Goal: Find specific page/section: Find specific page/section

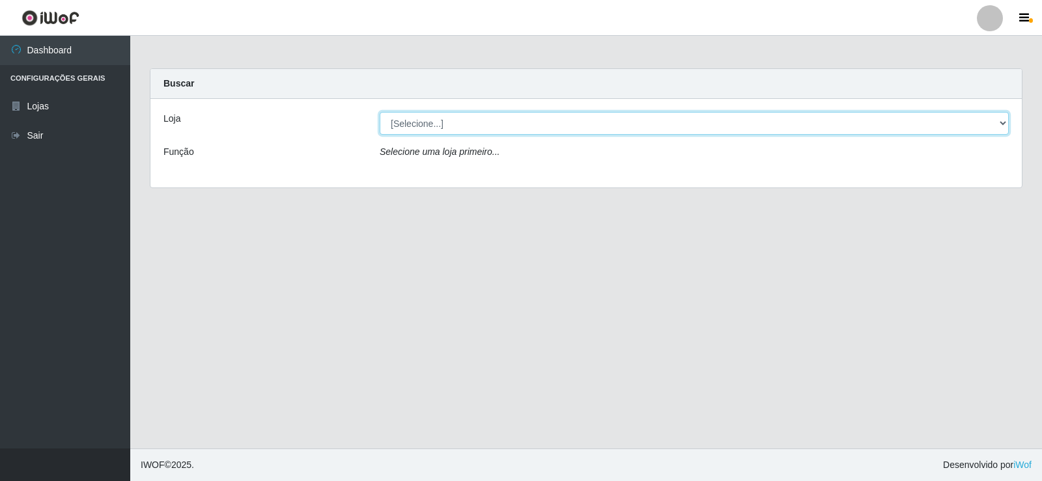
click at [544, 121] on select "[Selecione...] Rede Compras Supermercados - LOJA 2" at bounding box center [694, 123] width 629 height 23
select select "161"
click at [380, 112] on select "[Selecione...] Rede Compras Supermercados - LOJA 2" at bounding box center [694, 123] width 629 height 23
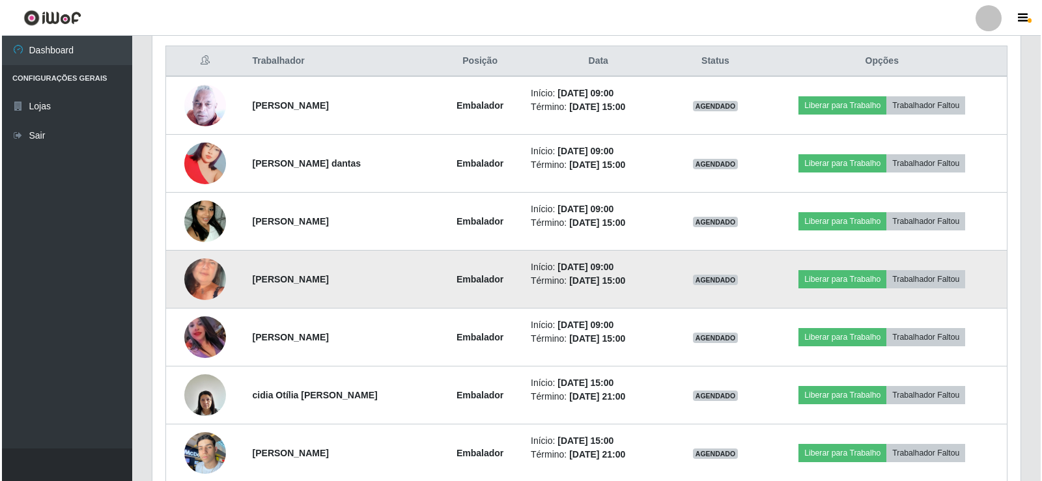
scroll to position [471, 0]
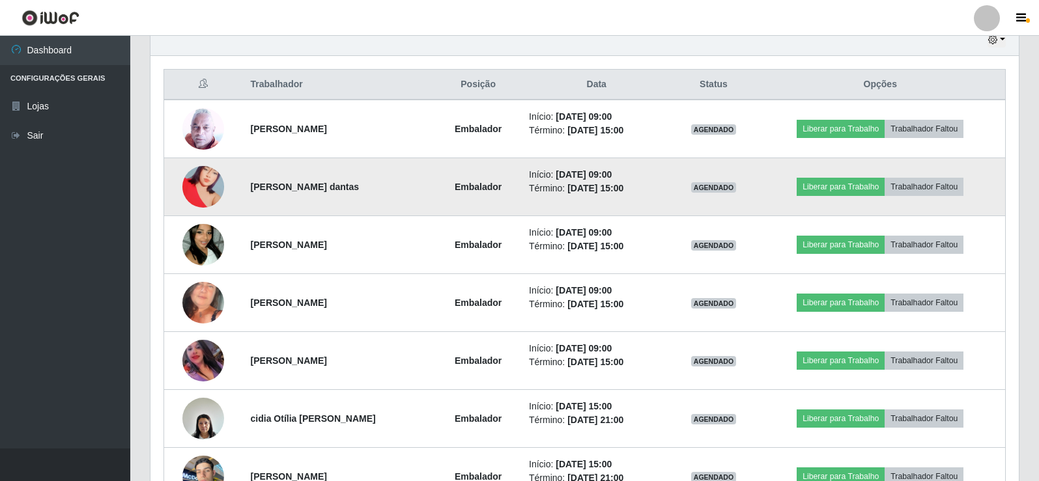
click at [203, 197] on img at bounding box center [203, 187] width 42 height 74
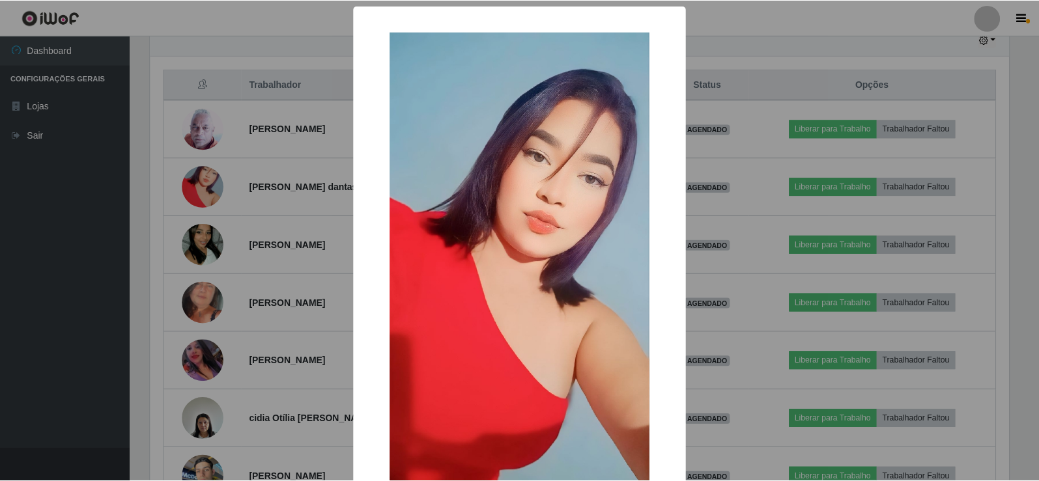
scroll to position [95, 0]
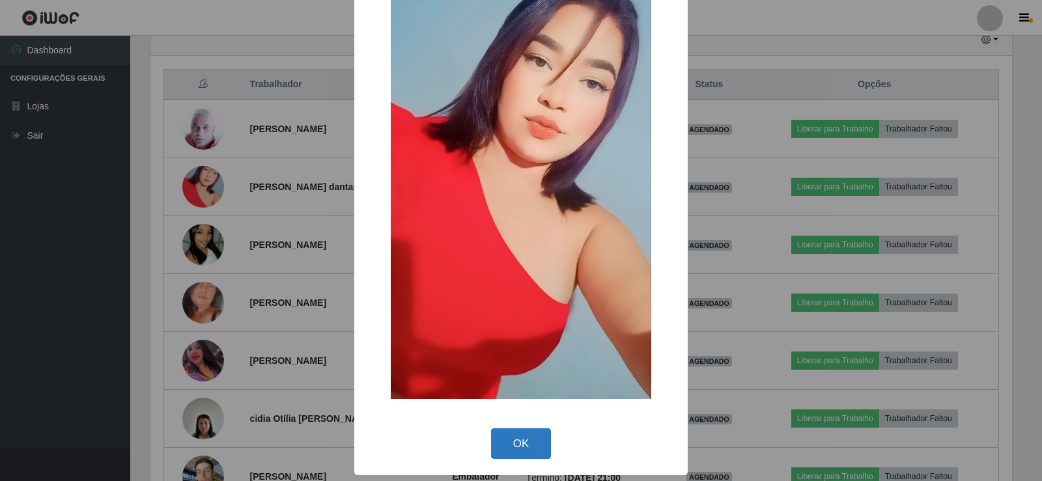
click at [516, 449] on button "OK" at bounding box center [521, 444] width 61 height 31
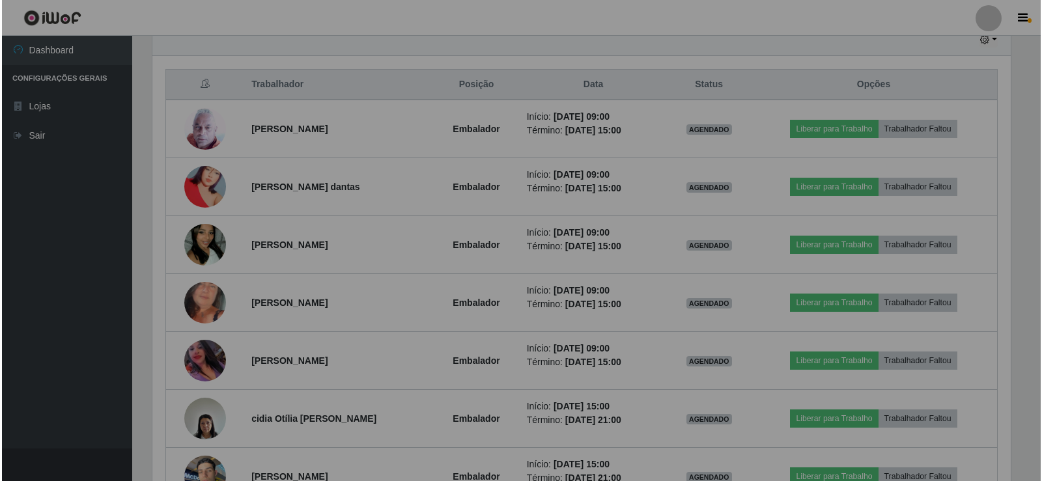
scroll to position [270, 868]
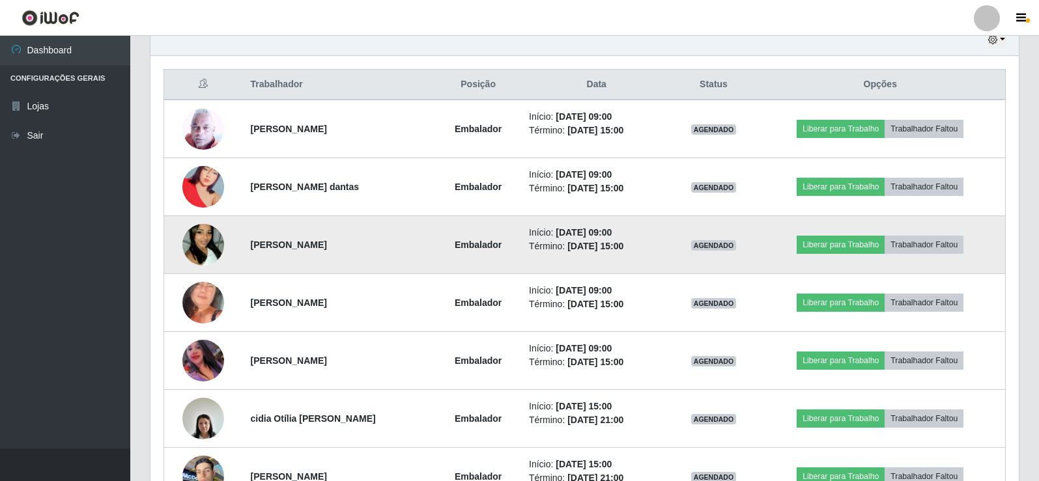
click at [197, 246] on img at bounding box center [203, 245] width 42 height 74
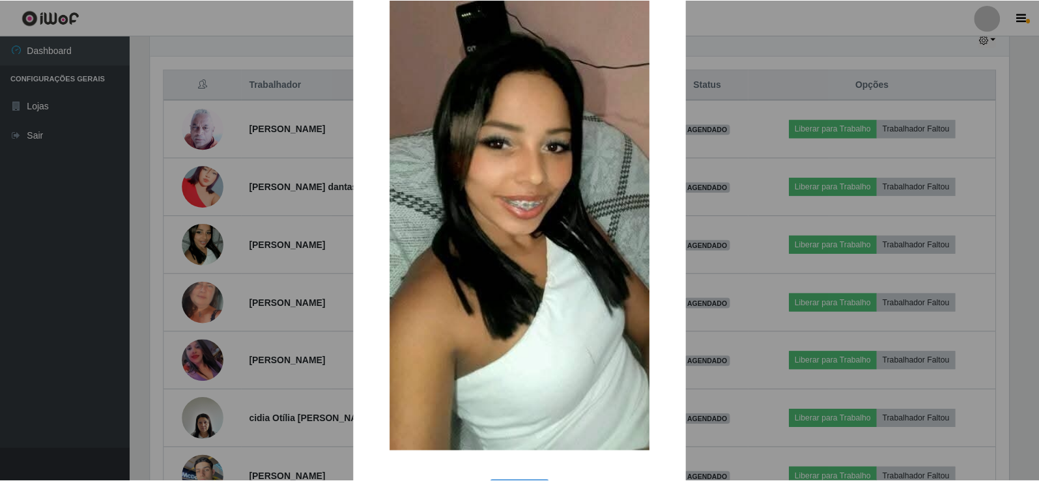
scroll to position [96, 0]
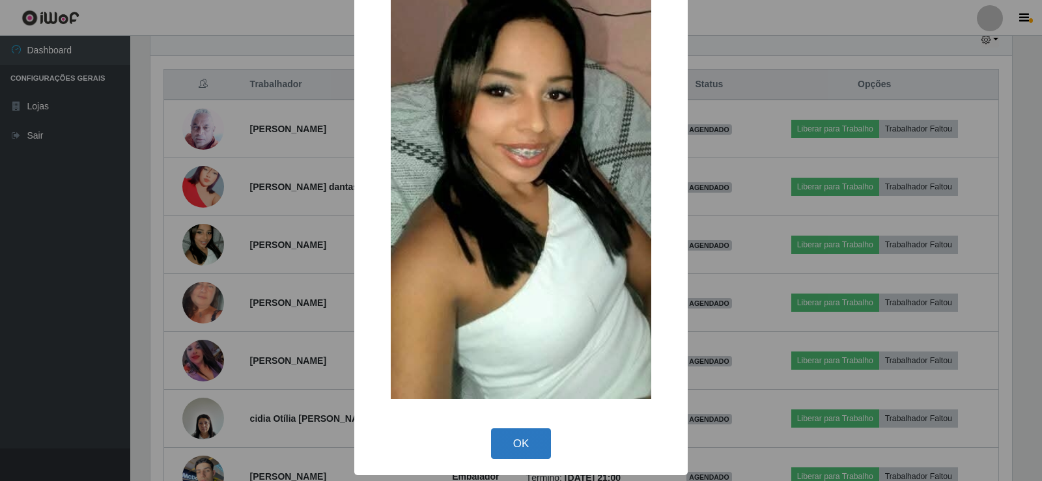
click at [517, 432] on button "OK" at bounding box center [521, 444] width 61 height 31
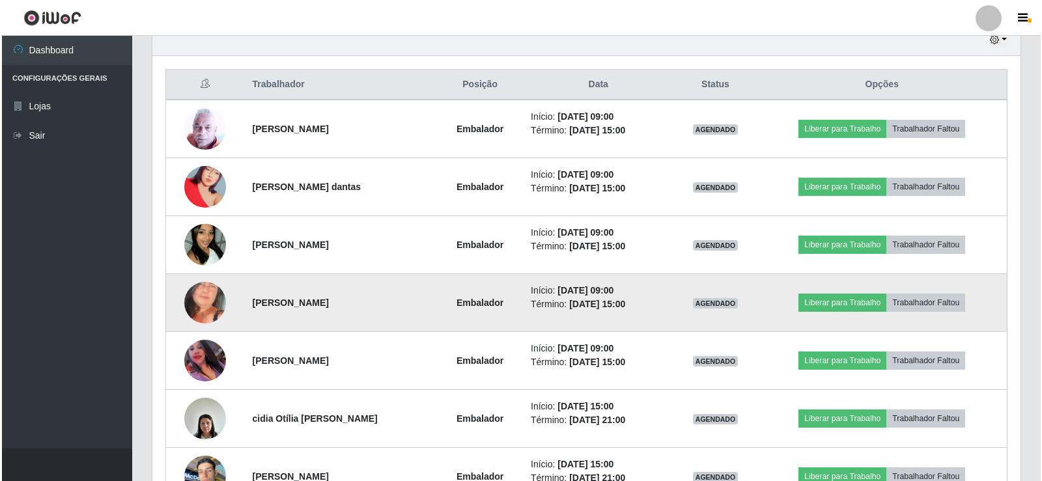
scroll to position [270, 868]
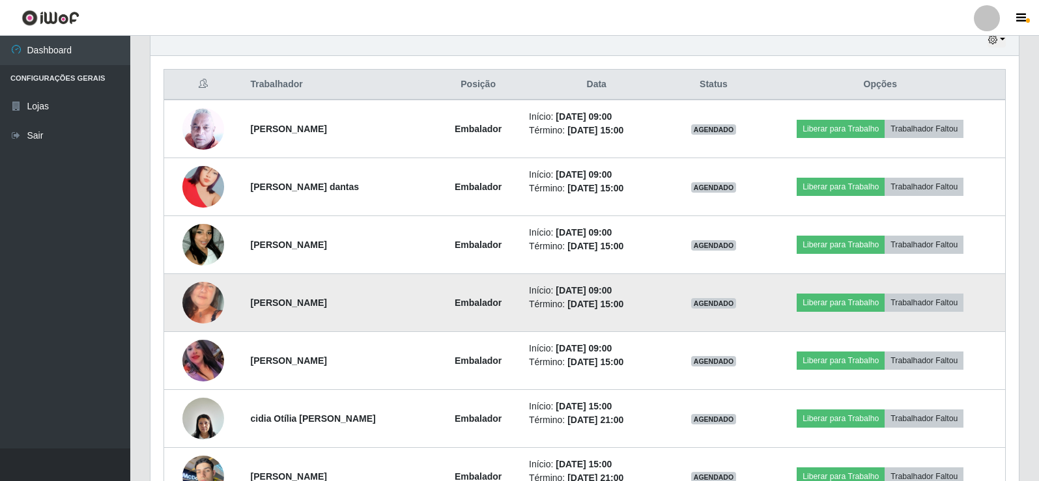
click at [193, 298] on img at bounding box center [203, 303] width 42 height 91
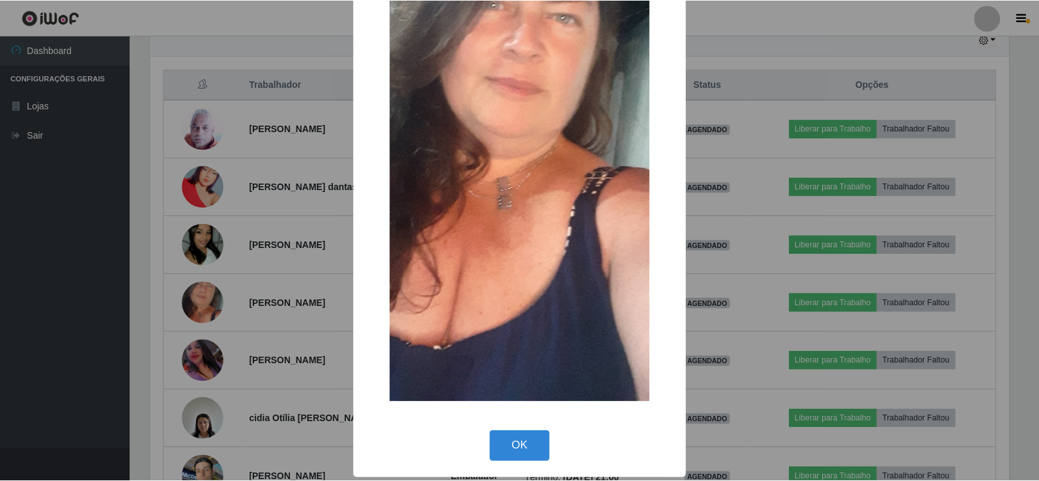
scroll to position [198, 0]
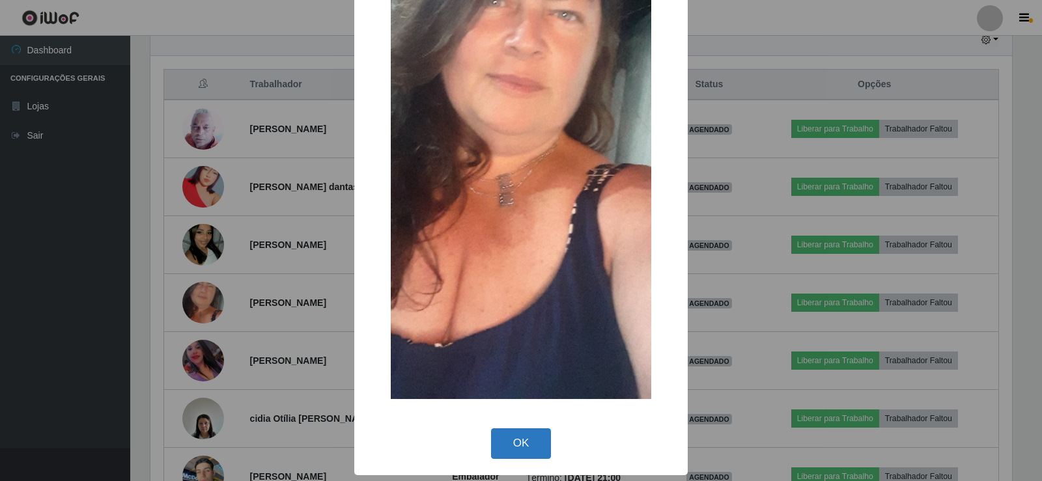
click at [514, 452] on button "OK" at bounding box center [521, 444] width 61 height 31
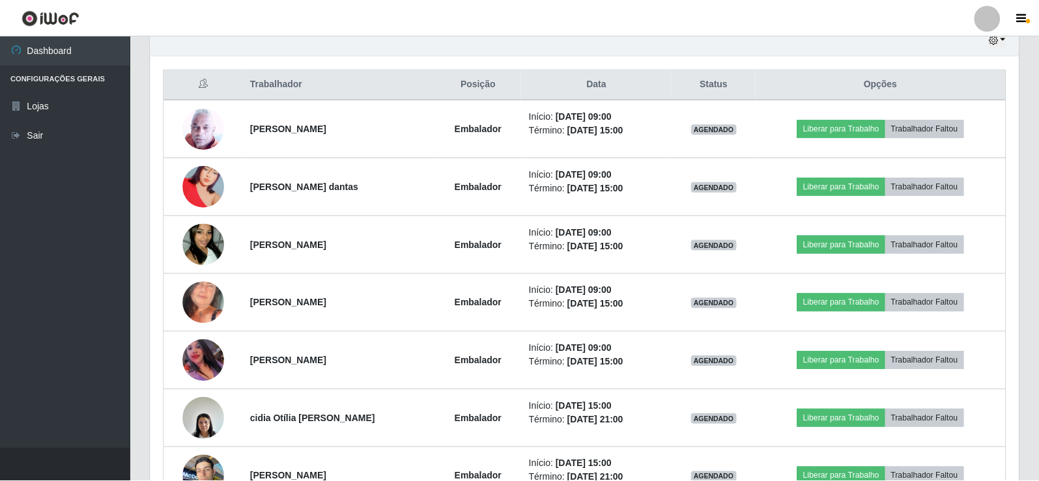
scroll to position [270, 868]
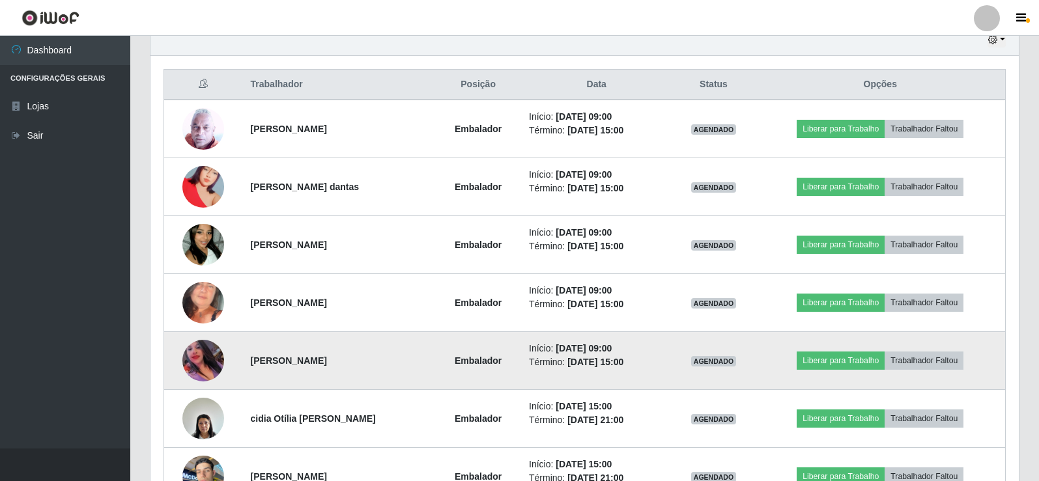
click at [193, 361] on img at bounding box center [203, 361] width 42 height 42
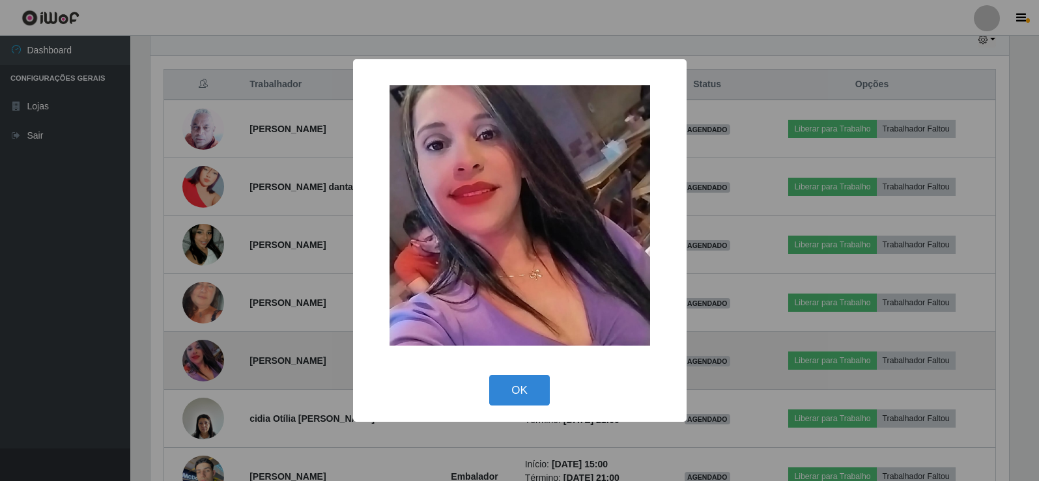
scroll to position [270, 862]
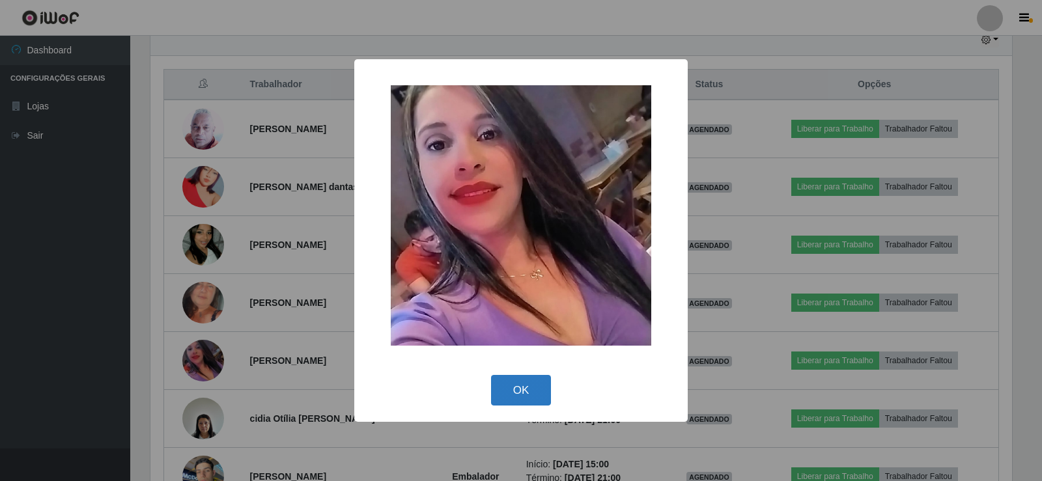
click at [531, 389] on button "OK" at bounding box center [521, 390] width 61 height 31
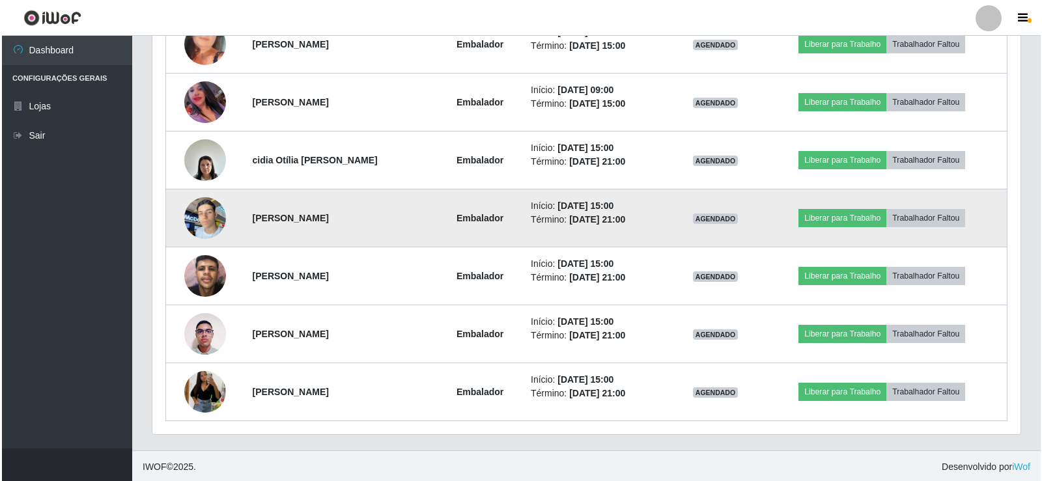
scroll to position [731, 0]
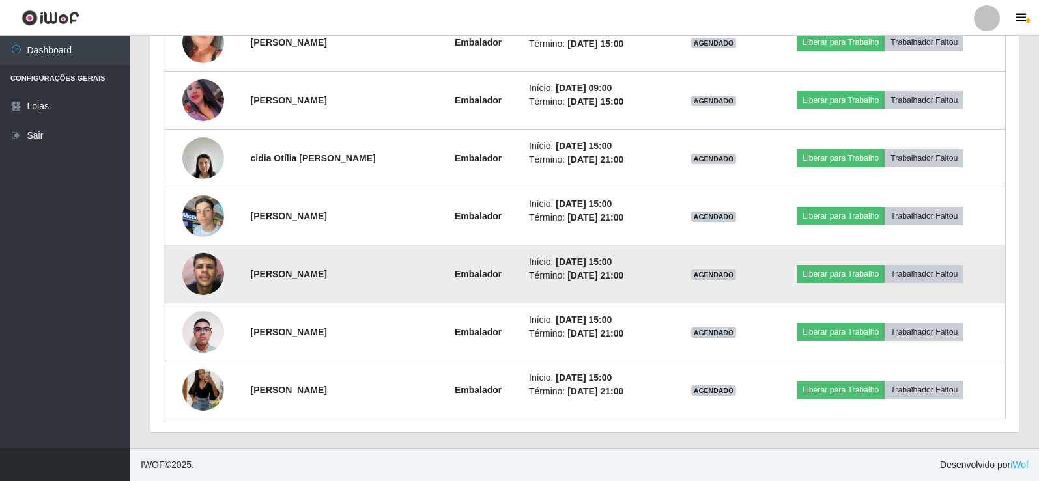
click at [206, 266] on img at bounding box center [203, 273] width 42 height 55
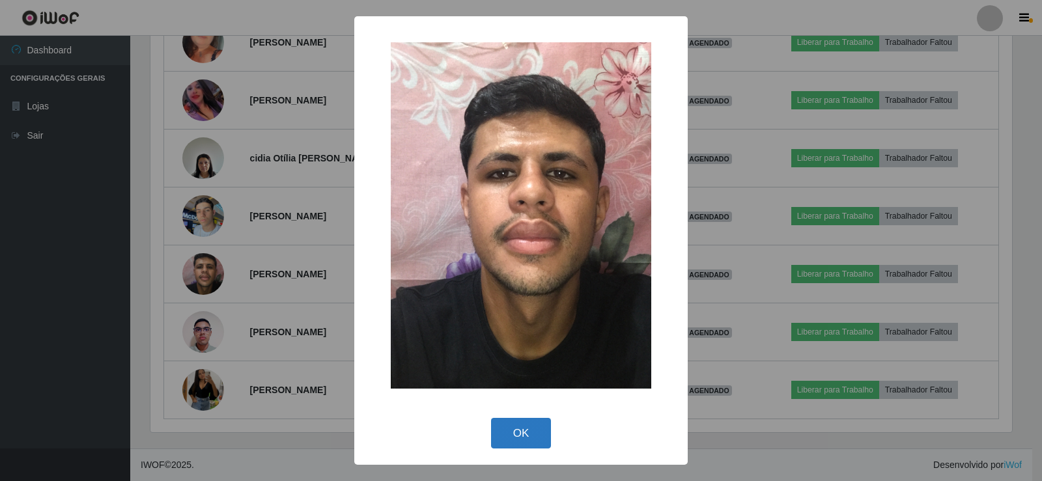
click at [522, 424] on button "OK" at bounding box center [521, 433] width 61 height 31
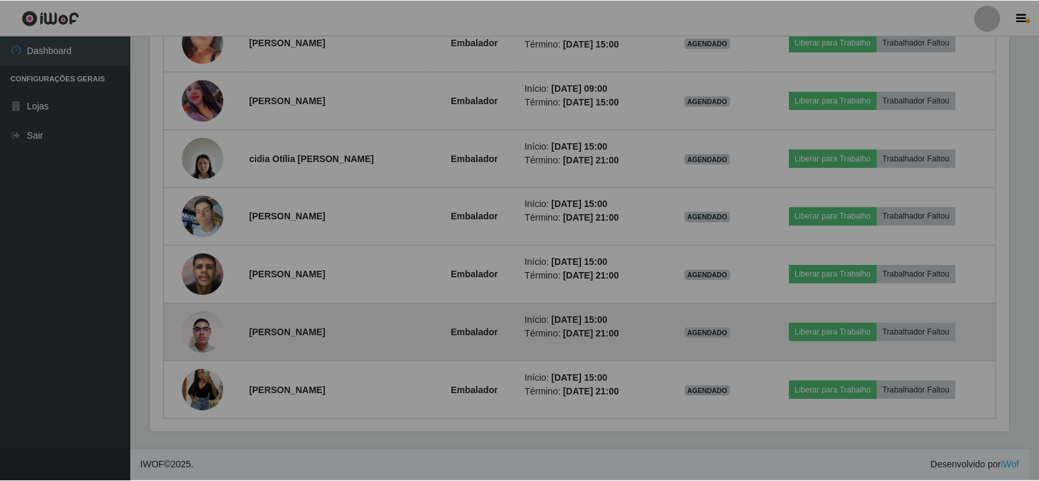
scroll to position [270, 868]
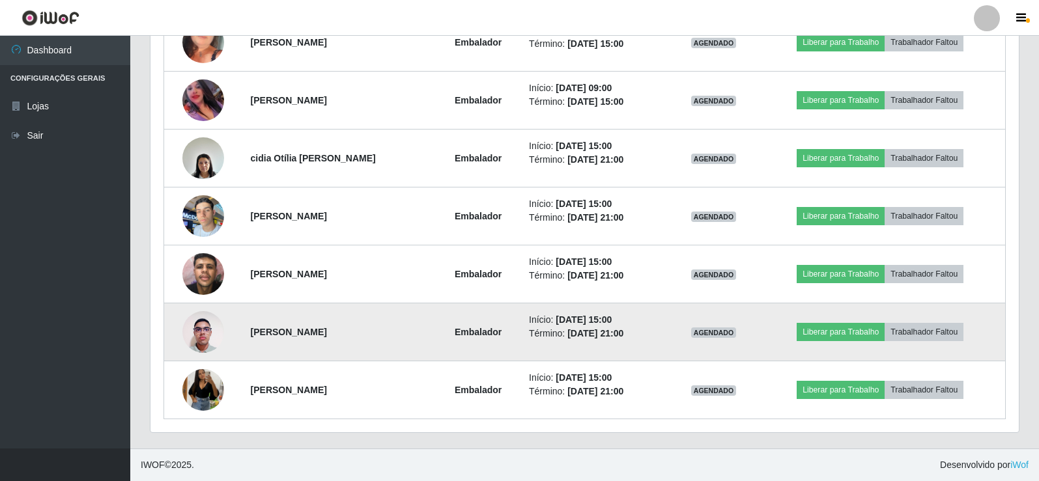
click at [198, 335] on img at bounding box center [203, 331] width 42 height 55
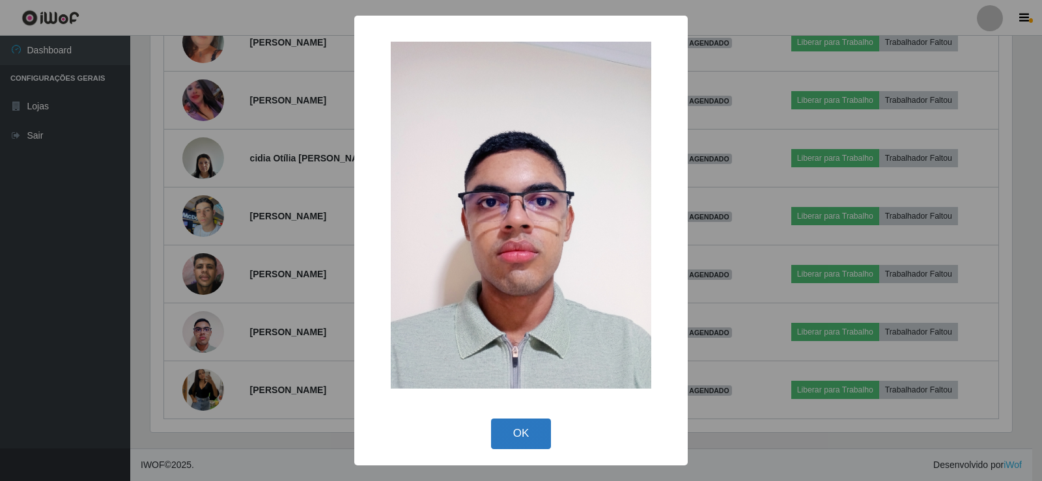
click at [522, 427] on button "OK" at bounding box center [521, 434] width 61 height 31
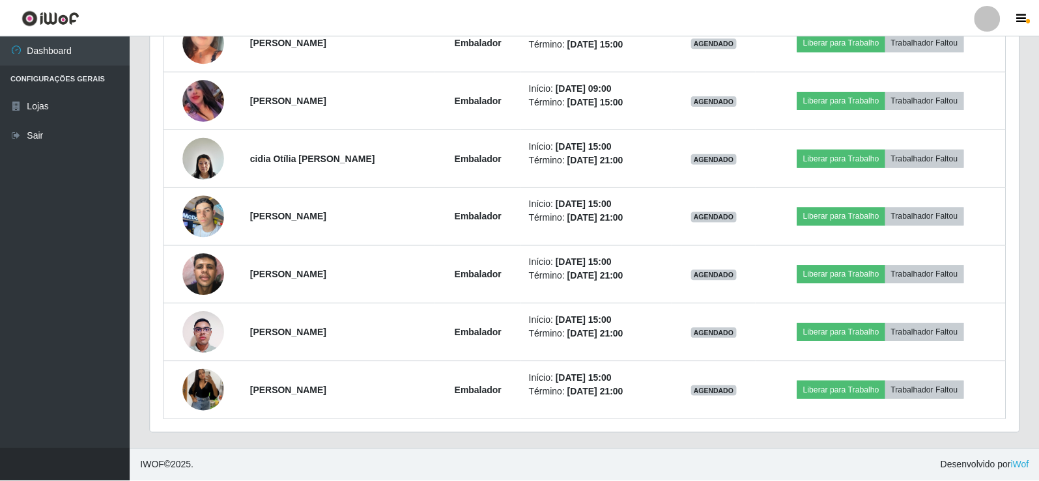
scroll to position [0, 0]
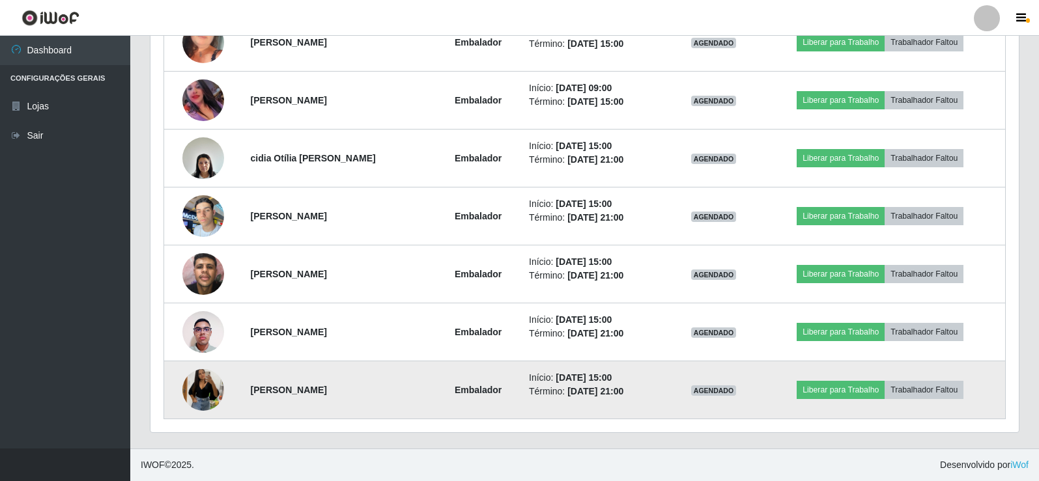
click at [194, 389] on img at bounding box center [203, 390] width 42 height 91
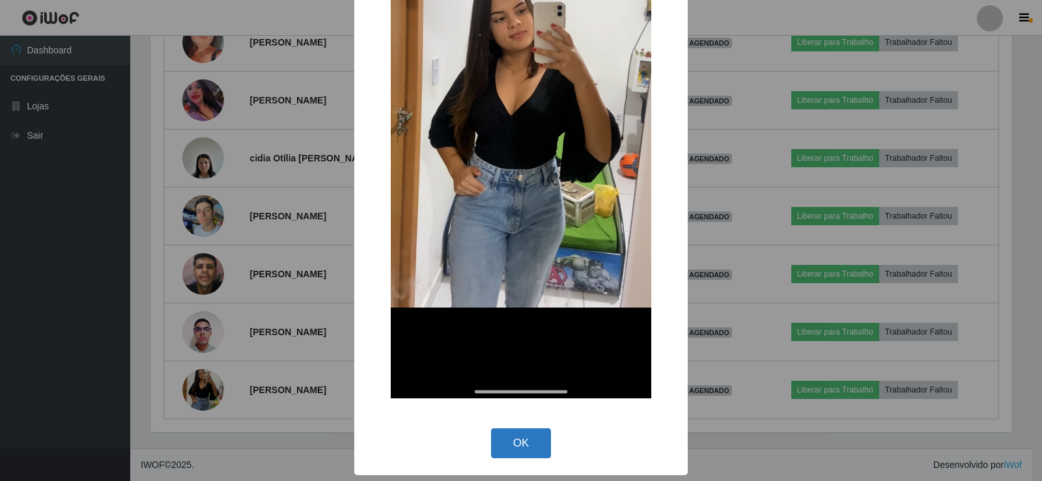
click at [529, 442] on button "OK" at bounding box center [521, 444] width 61 height 31
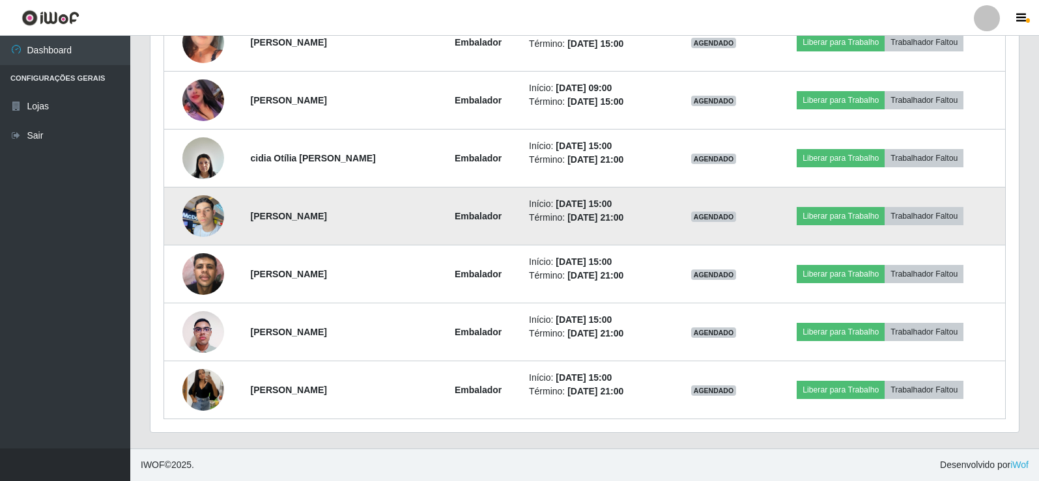
click at [207, 216] on img at bounding box center [203, 215] width 42 height 55
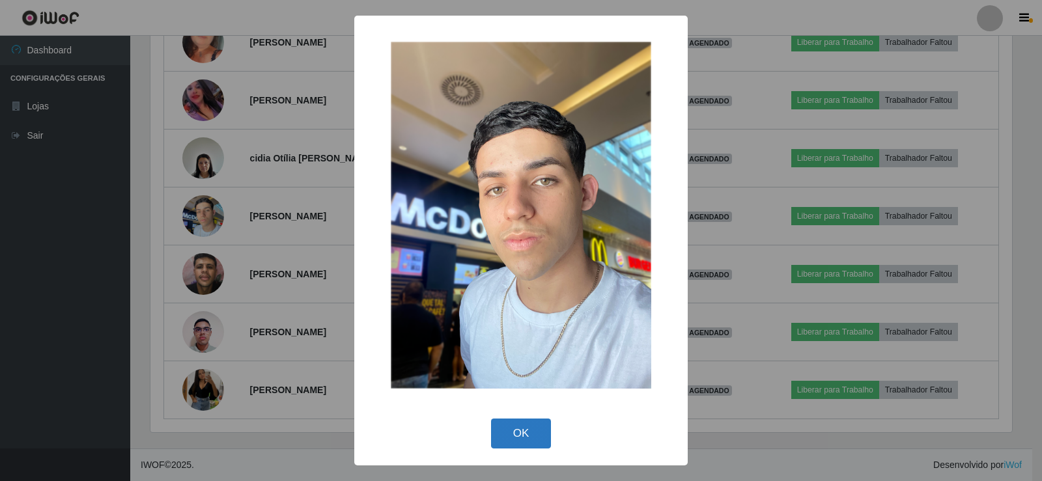
click at [519, 433] on button "OK" at bounding box center [521, 434] width 61 height 31
